Goal: Information Seeking & Learning: Find specific fact

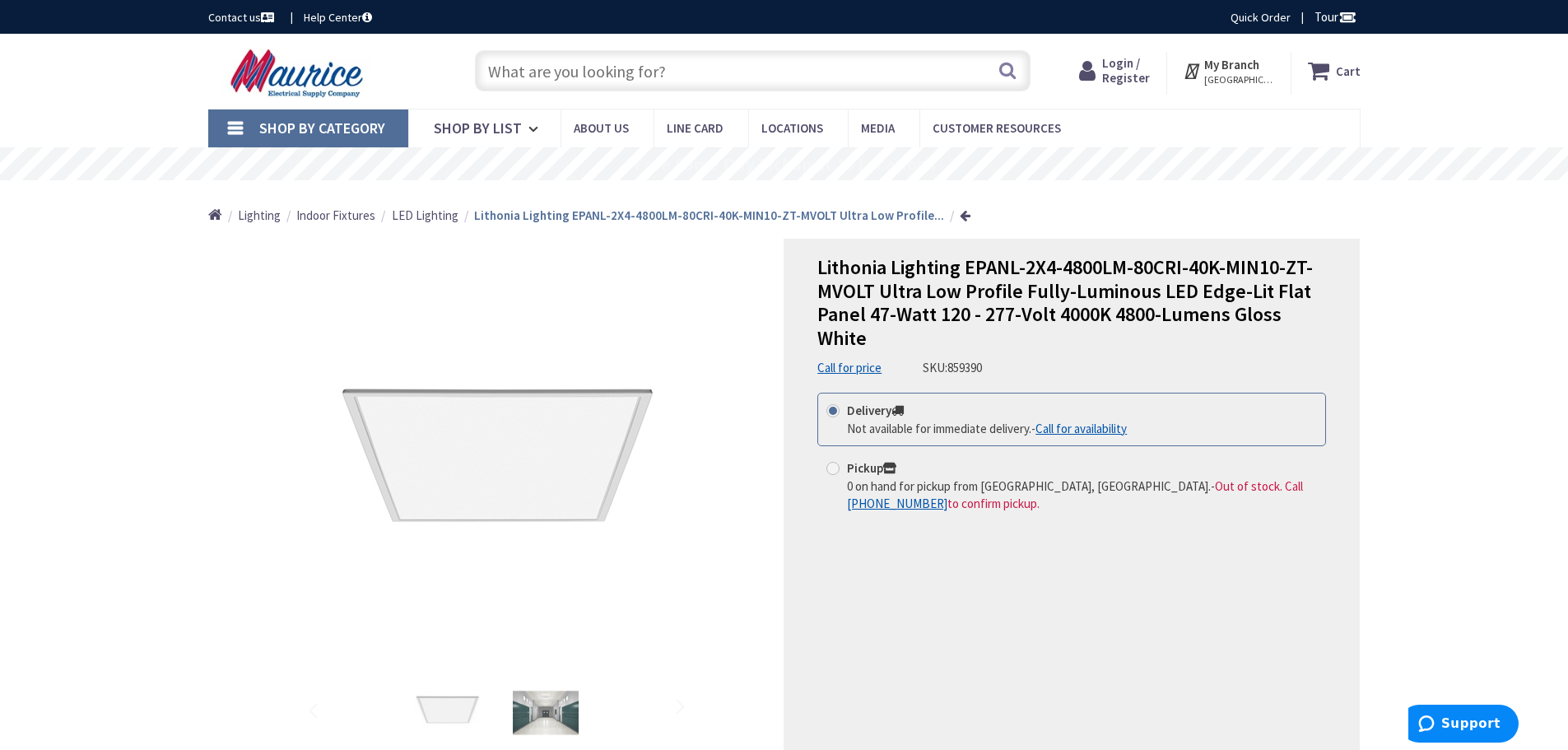
click at [966, 363] on span "859390" at bounding box center [964, 367] width 35 height 16
copy span "859390"
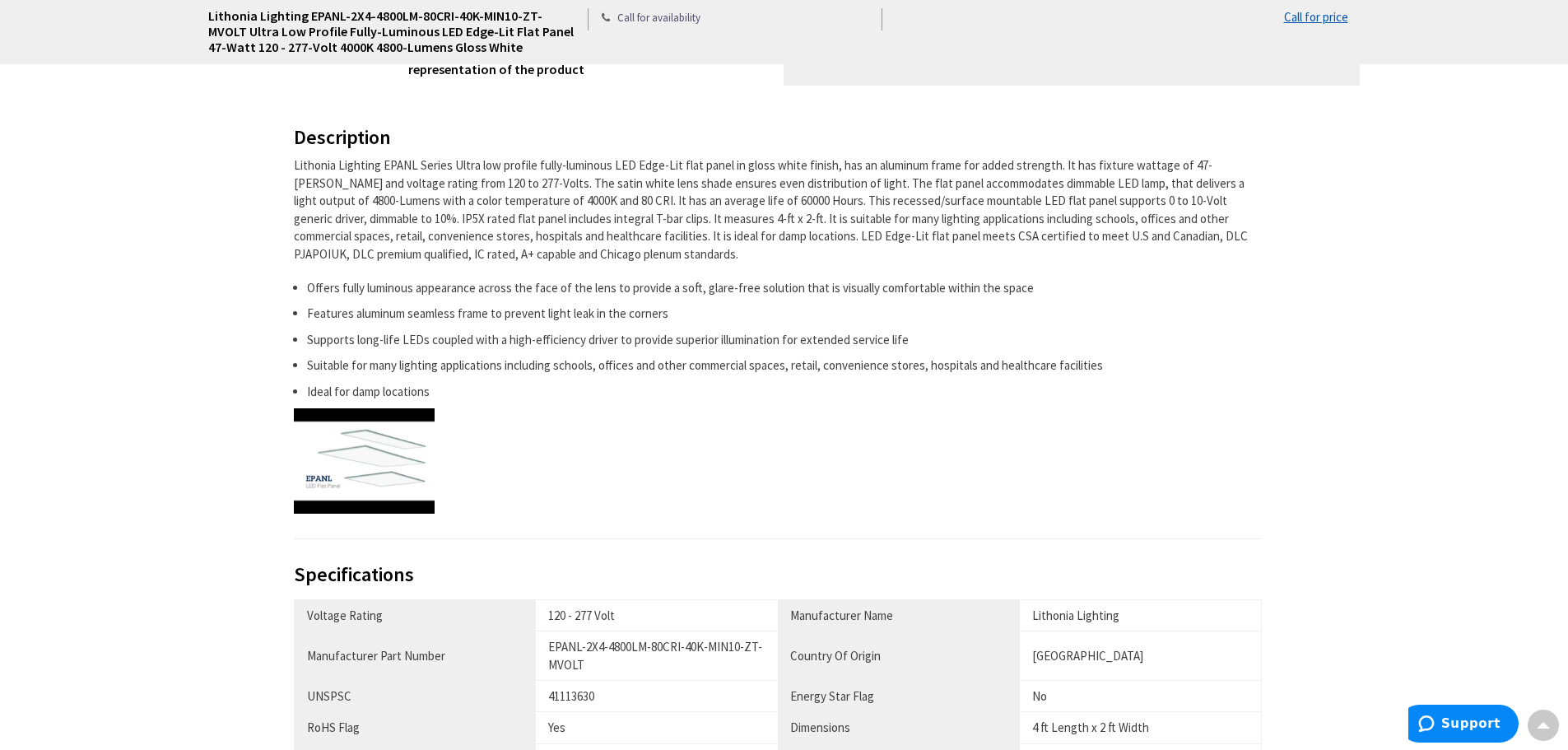
scroll to position [742, 0]
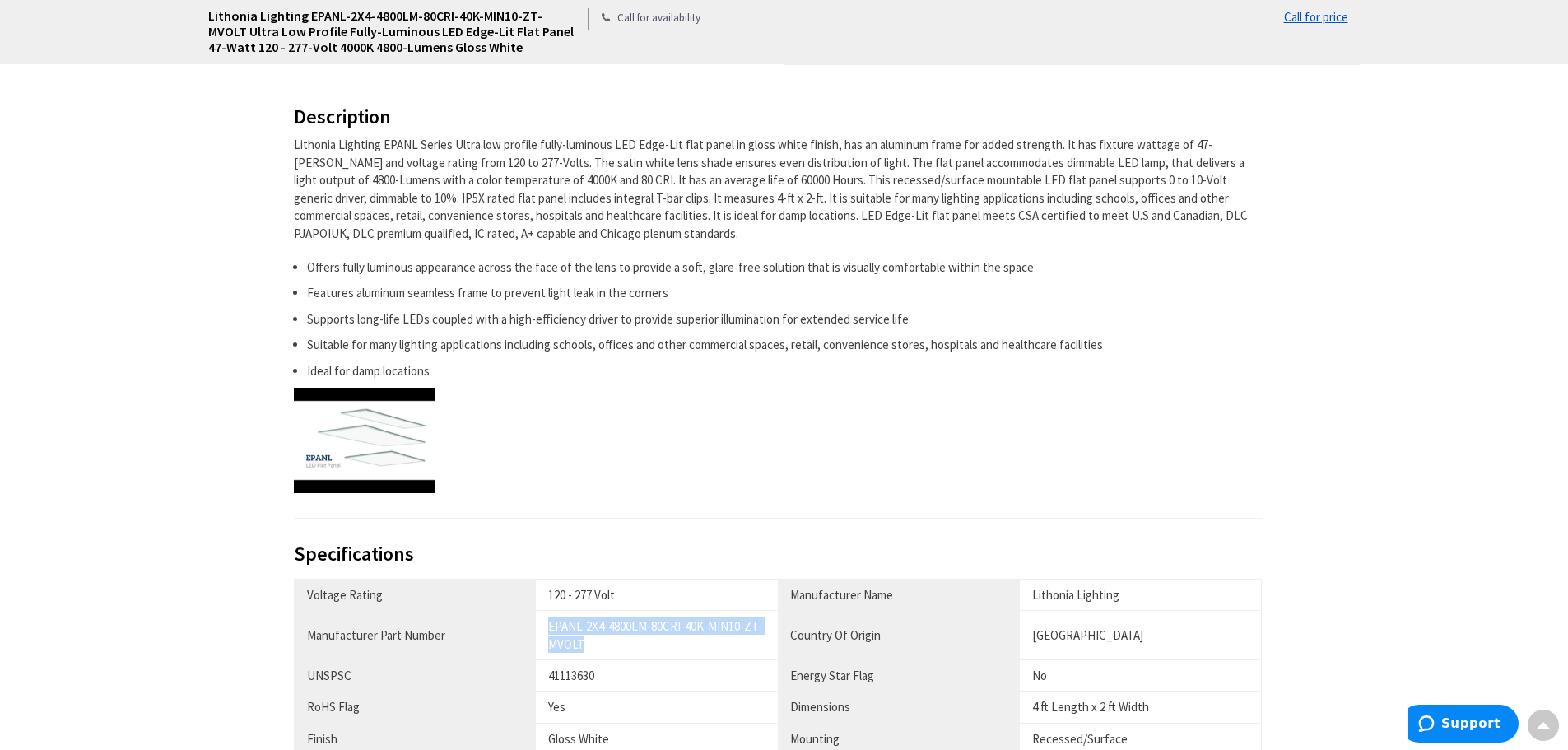
drag, startPoint x: 587, startPoint y: 644, endPoint x: 531, endPoint y: 627, distance: 58.5
click at [531, 627] on tr "Manufacturer Part Number EPANL-2X4-4800LM-80CRI-40K-MIN10-ZT-MVOLT Country Of O…" at bounding box center [777, 635] width 968 height 50
copy tr "EPANL-2X4-4800LM-80CRI-40K-MIN10-ZT-MVOLT"
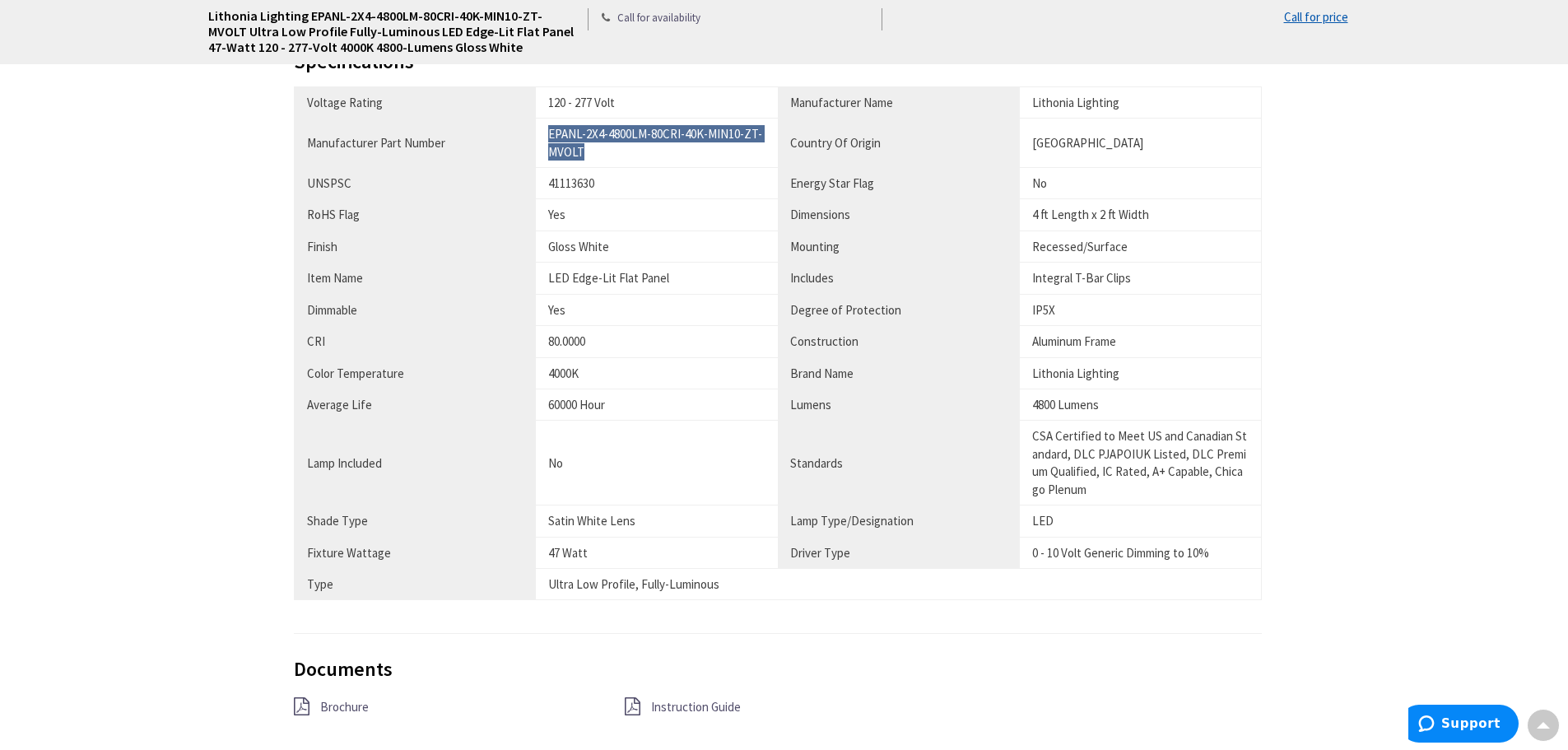
scroll to position [1236, 0]
click at [560, 183] on div "41113630" at bounding box center [657, 182] width 217 height 17
copy div "41113630"
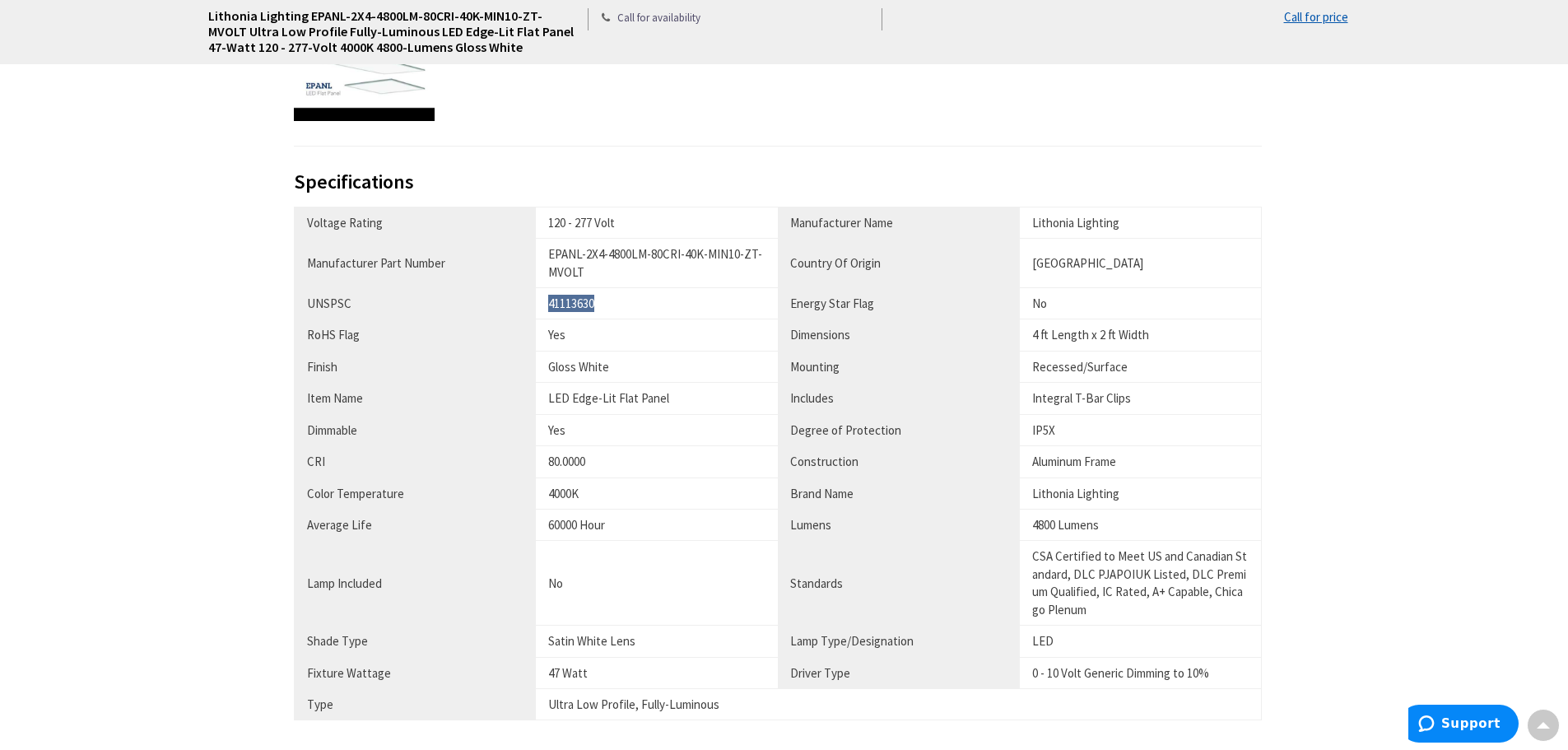
scroll to position [1153, 0]
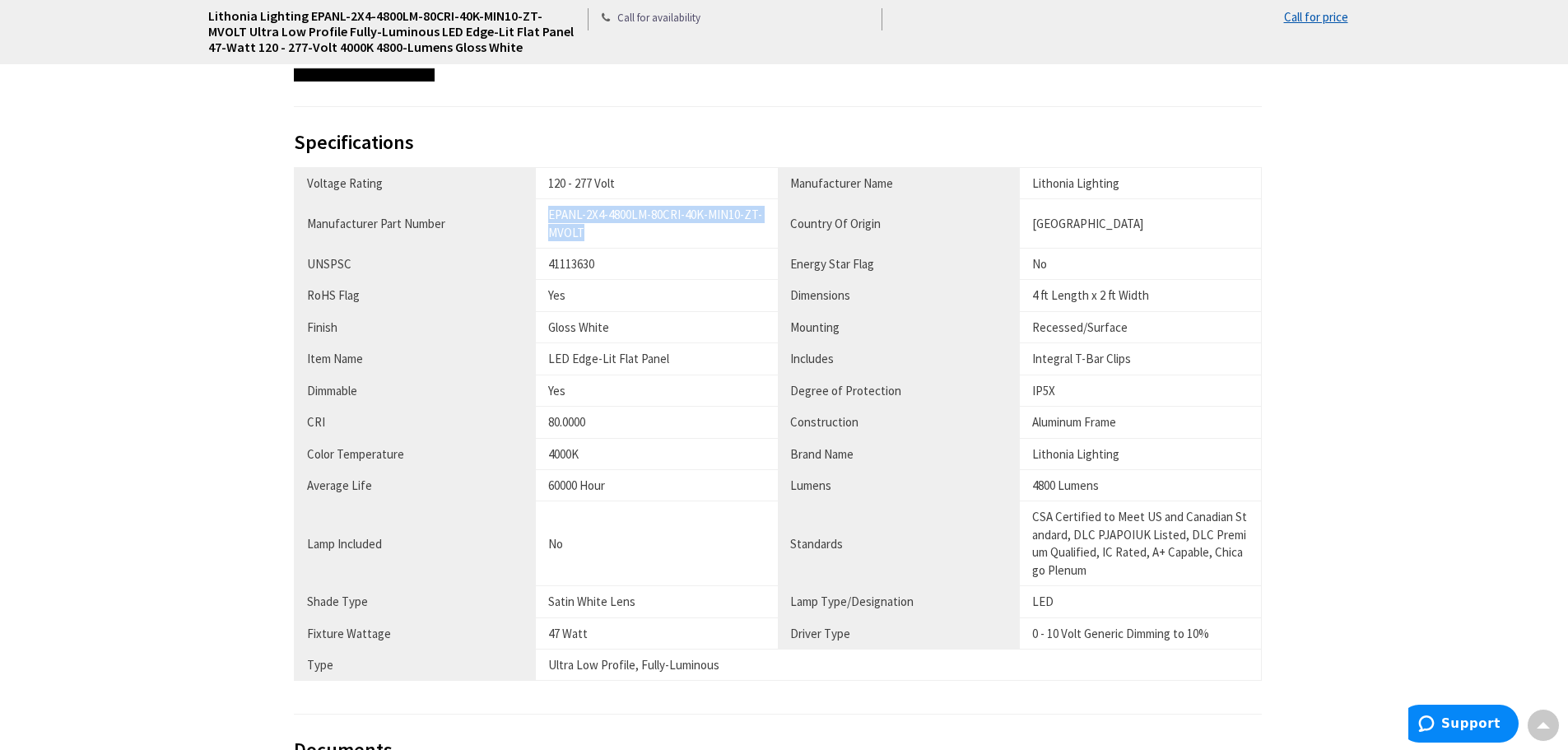
drag, startPoint x: 584, startPoint y: 234, endPoint x: 533, endPoint y: 222, distance: 52.4
click at [533, 222] on tr "Manufacturer Part Number EPANL-2X4-4800LM-80CRI-40K-MIN10-ZT-MVOLT Country Of O…" at bounding box center [777, 224] width 968 height 50
copy tr "EPANL-2X4-4800LM-80CRI-40K-MIN10-ZT-MVOLT"
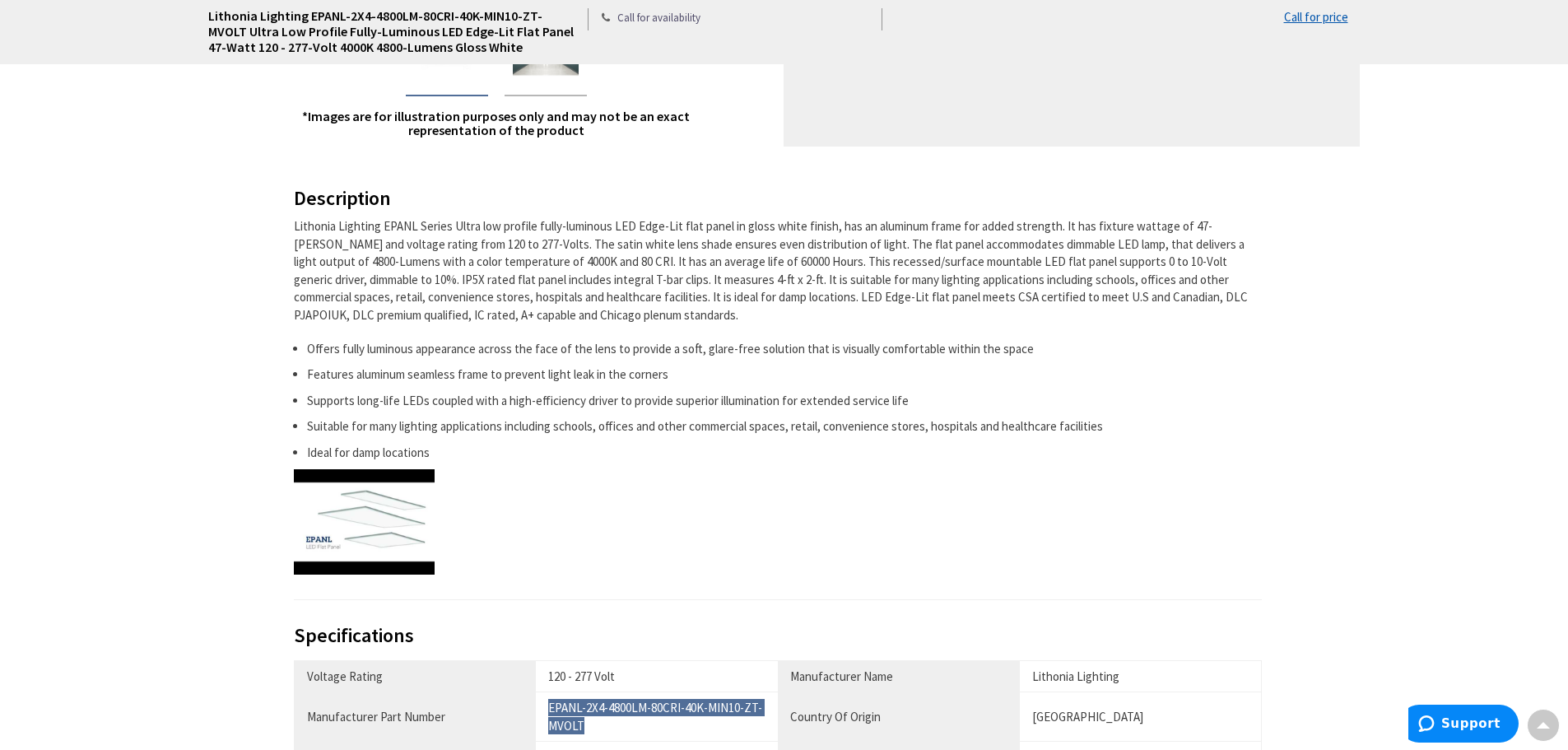
scroll to position [659, 0]
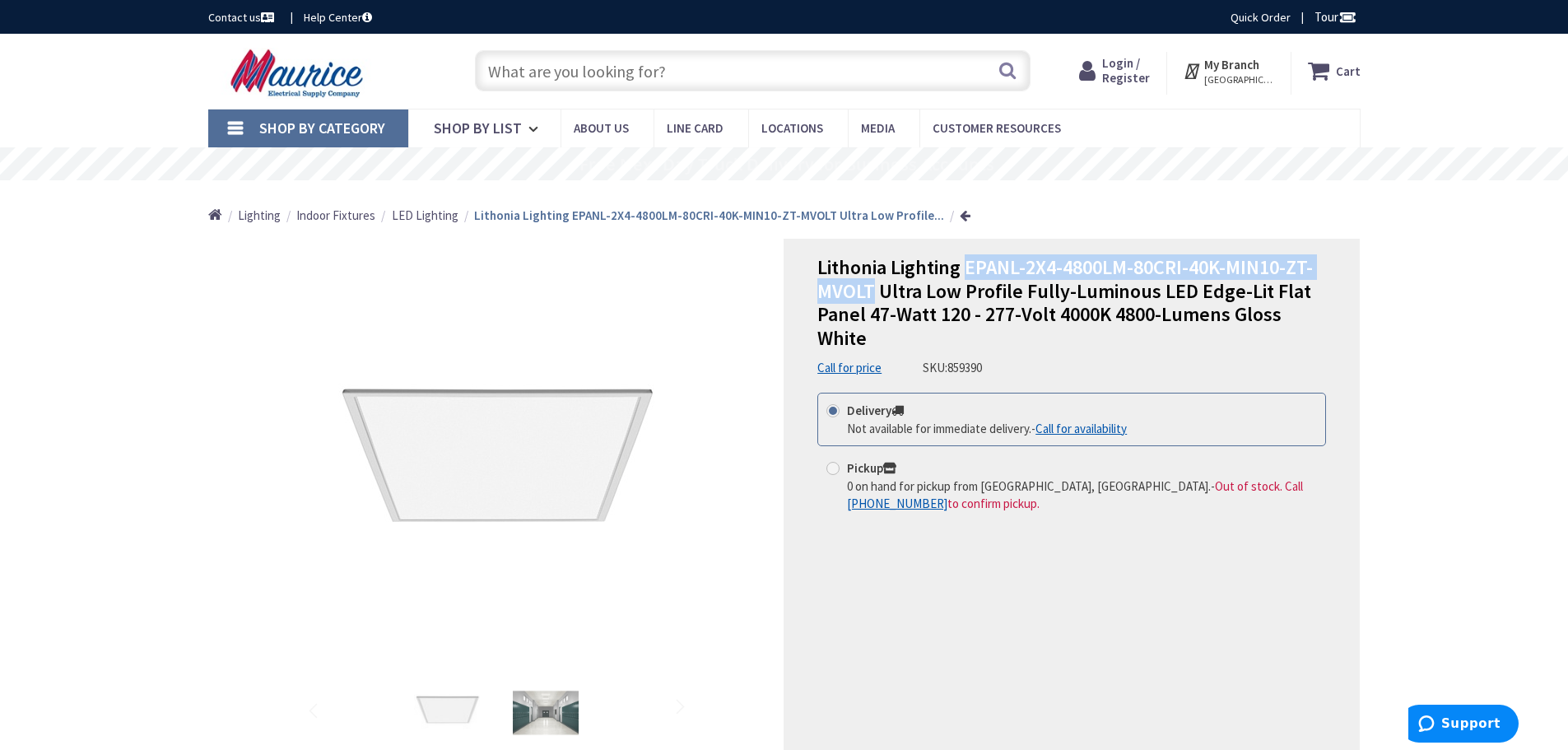
drag, startPoint x: 871, startPoint y: 292, endPoint x: 971, endPoint y: 268, distance: 102.8
click at [971, 268] on span "Lithonia Lighting EPANL-2X4-4800LM-80CRI-40K-MIN10-ZT-MVOLT Ultra Low Profile F…" at bounding box center [1065, 302] width 496 height 96
copy span "EPANL-2X4-4800LM-80CRI-40K-MIN10-ZT-MVOLT"
